Goal: Transaction & Acquisition: Purchase product/service

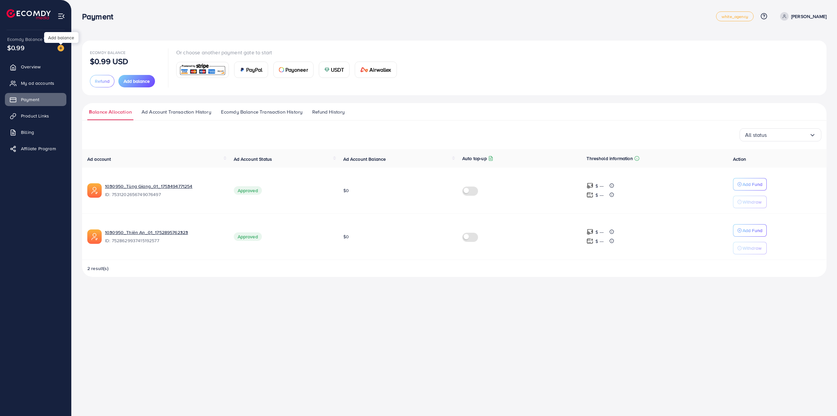
click at [60, 47] on img at bounding box center [61, 48] width 7 height 7
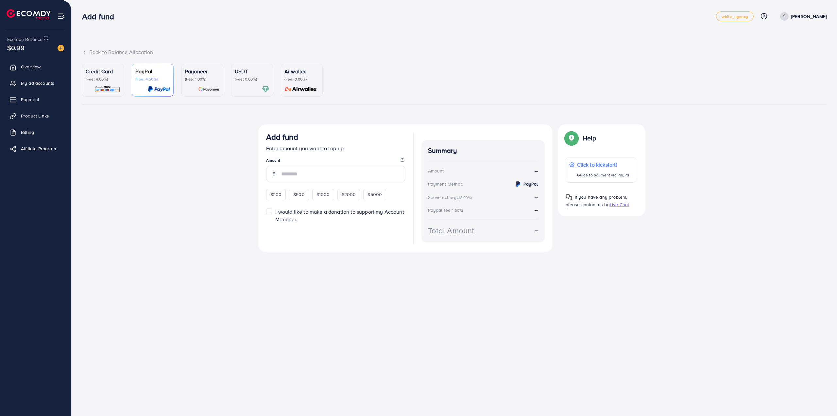
click at [241, 85] on div "USDT (Fee: 0.00%)" at bounding box center [252, 80] width 35 height 26
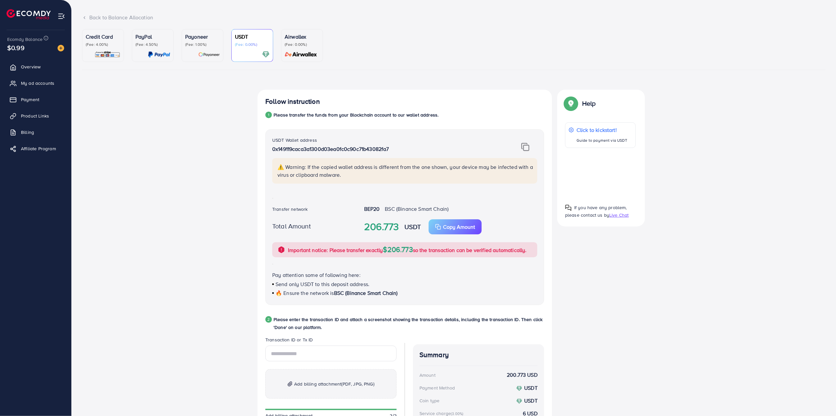
scroll to position [98, 0]
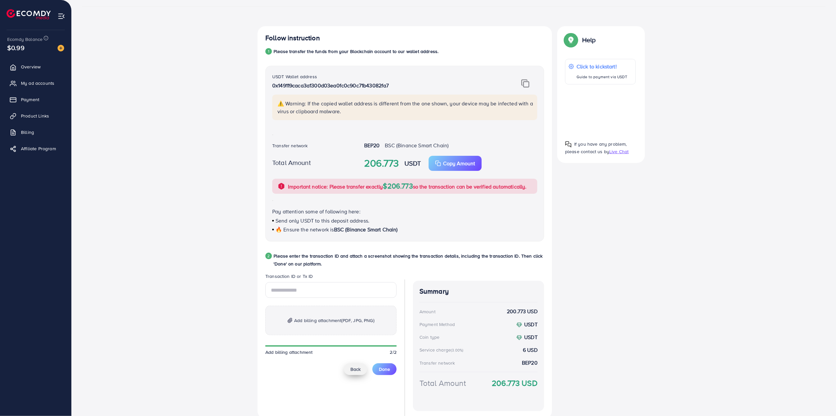
click at [355, 367] on span "Back" at bounding box center [355, 369] width 10 height 7
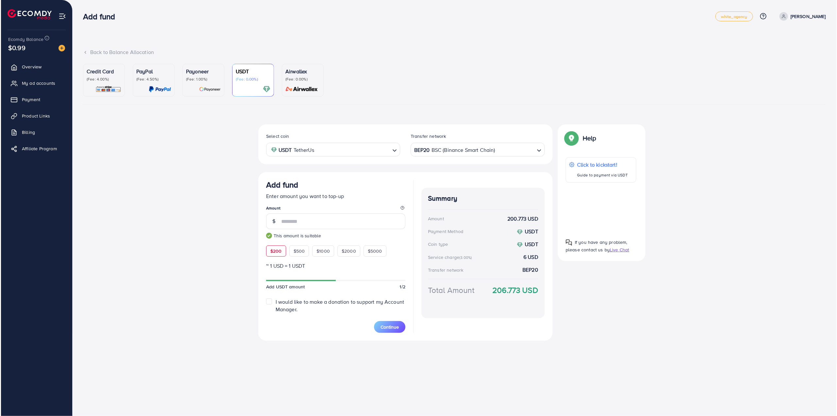
scroll to position [0, 0]
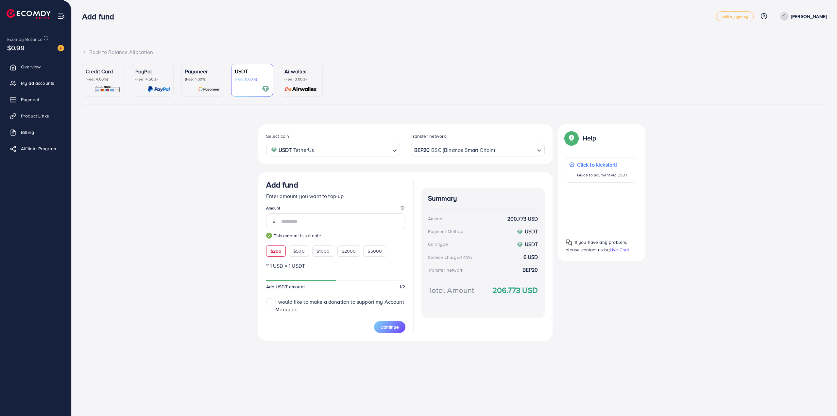
click at [787, 16] on icon at bounding box center [784, 16] width 5 height 5
click at [795, 56] on span "Log out" at bounding box center [788, 54] width 18 height 8
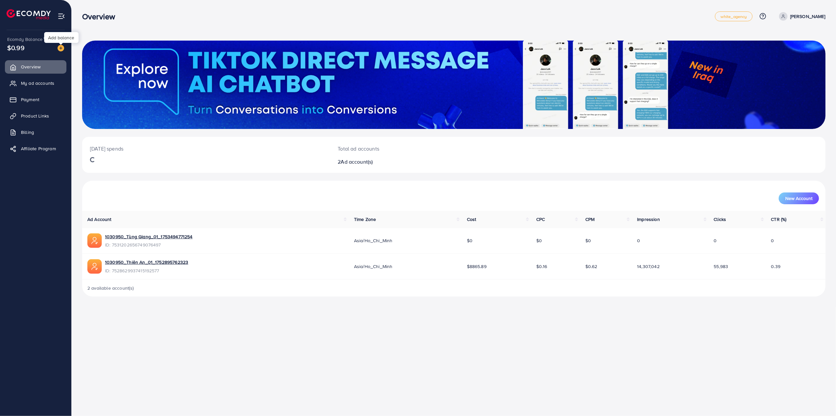
click at [58, 49] on img at bounding box center [61, 48] width 7 height 7
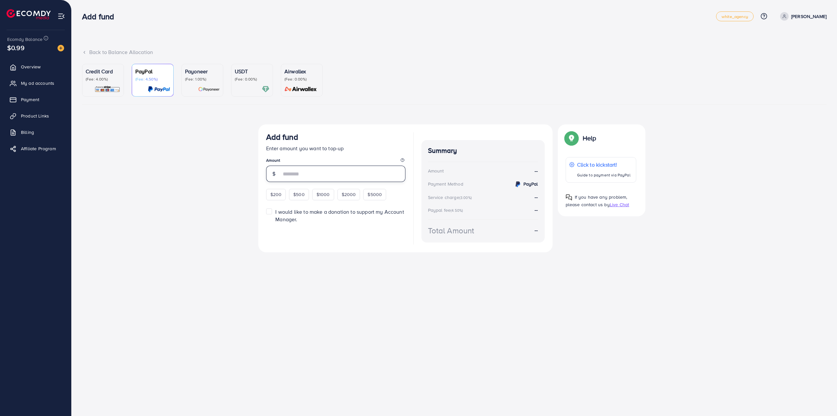
click at [319, 170] on input "number" at bounding box center [343, 173] width 124 height 16
click at [277, 191] on div "Add fund Enter amount you want to top-up Amount $200 $500 $1000 $2000 $5000" at bounding box center [335, 166] width 139 height 68
click at [252, 75] on p "USDT" at bounding box center [252, 71] width 35 height 8
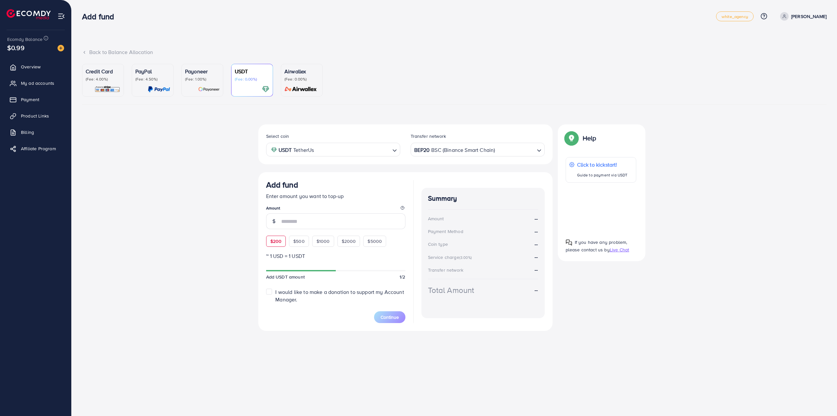
click at [277, 242] on span "$200" at bounding box center [275, 241] width 11 height 7
type input "***"
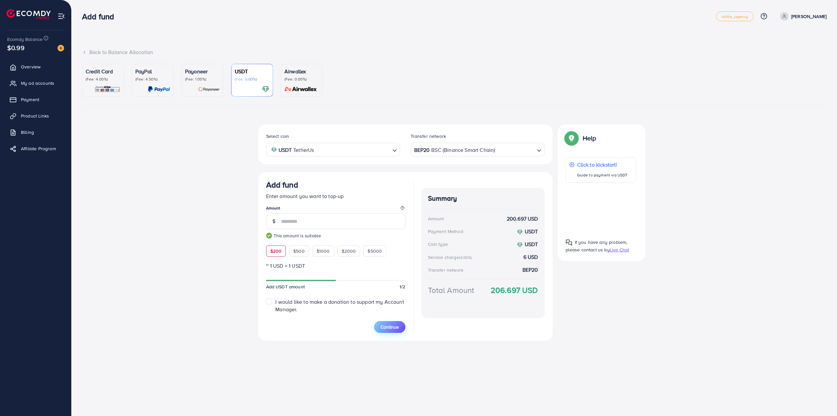
click at [398, 328] on span "Continue" at bounding box center [390, 326] width 18 height 7
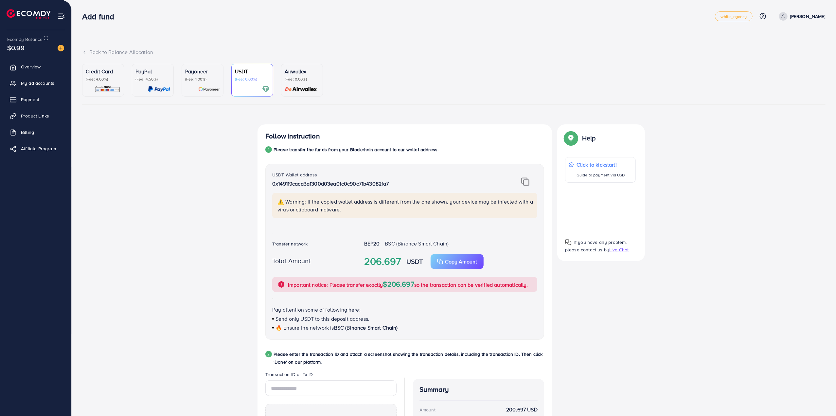
click at [380, 255] on strong "206.697" at bounding box center [382, 261] width 37 height 14
copy strong "206.697"
click at [528, 180] on img at bounding box center [525, 181] width 8 height 9
click at [186, 219] on div "Follow instruction 1 Please transfer the funds from your Blockchain account to …" at bounding box center [453, 323] width 743 height 398
